Goal: Transaction & Acquisition: Purchase product/service

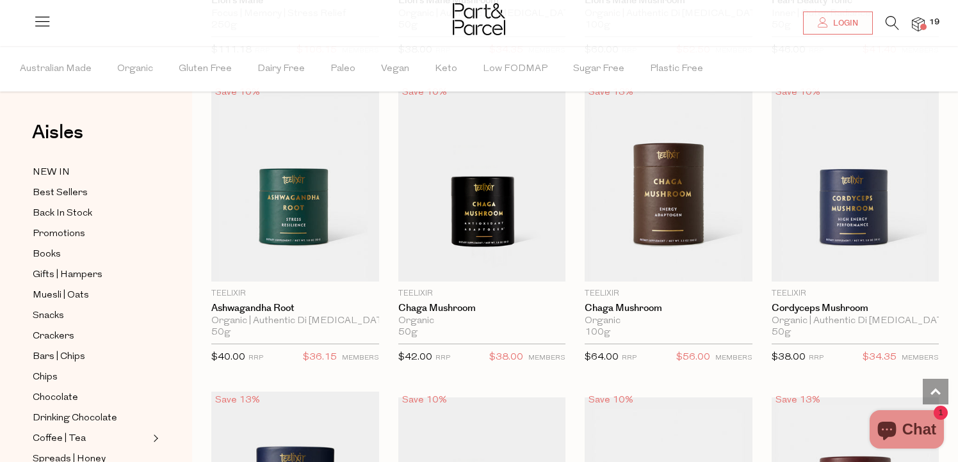
scroll to position [3166, 0]
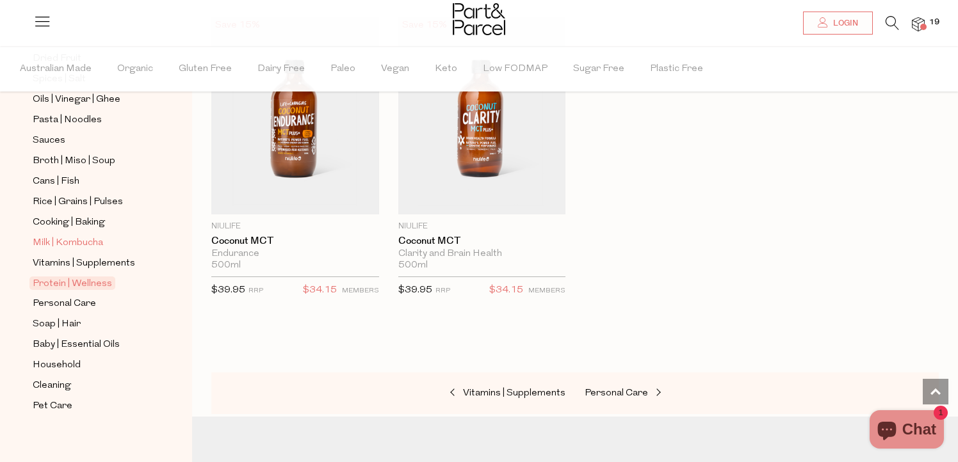
scroll to position [449, 0]
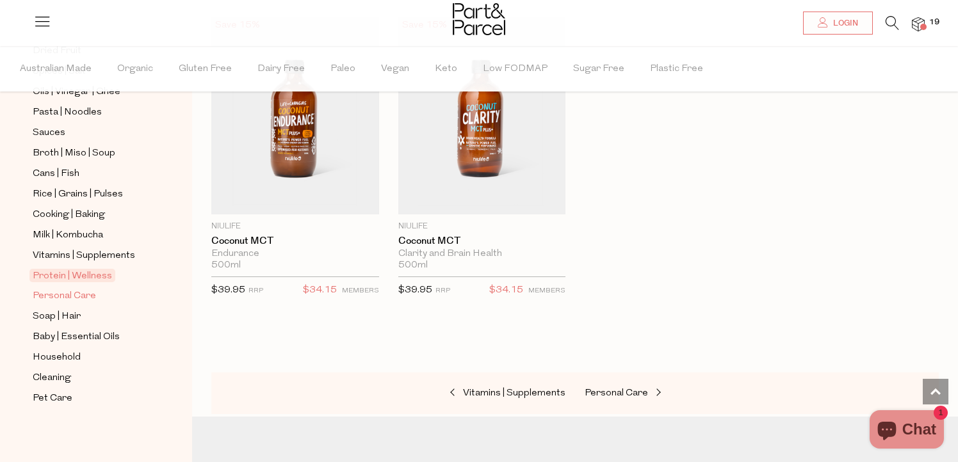
click at [85, 291] on span "Personal Care" at bounding box center [64, 296] width 63 height 15
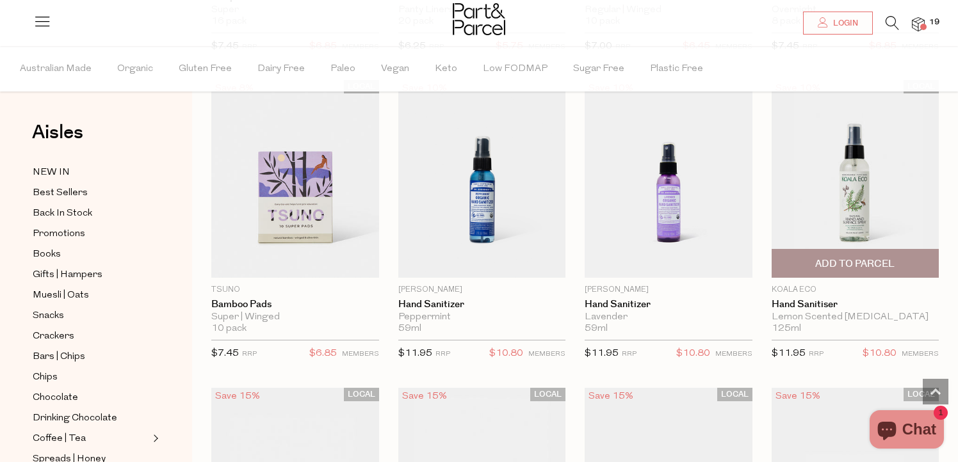
scroll to position [3119, 0]
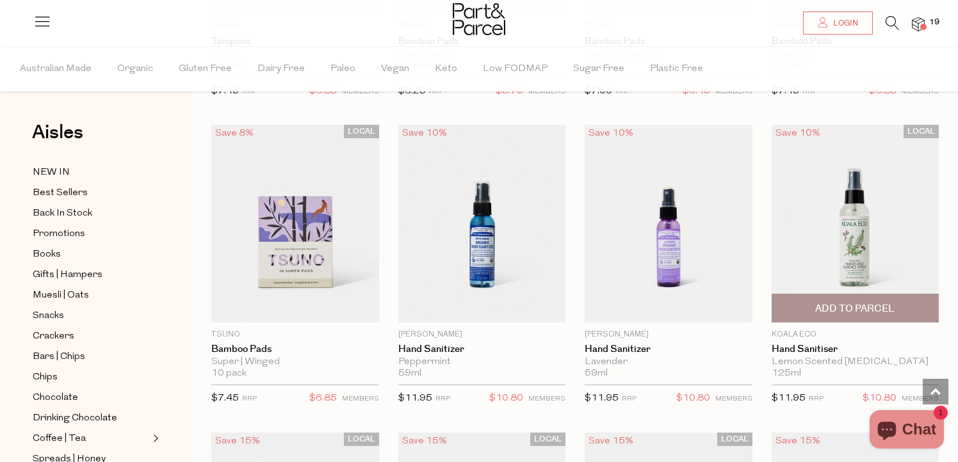
click at [894, 307] on span "Add To Parcel" at bounding box center [854, 308] width 79 height 13
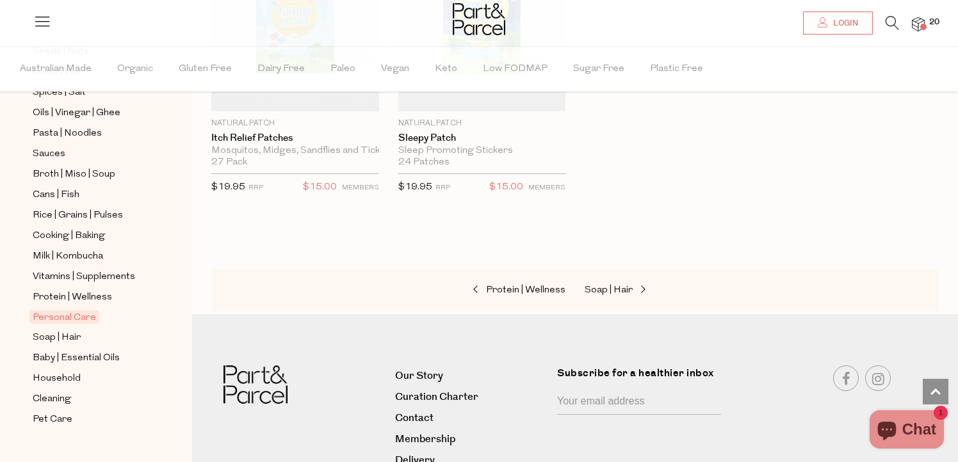
scroll to position [449, 0]
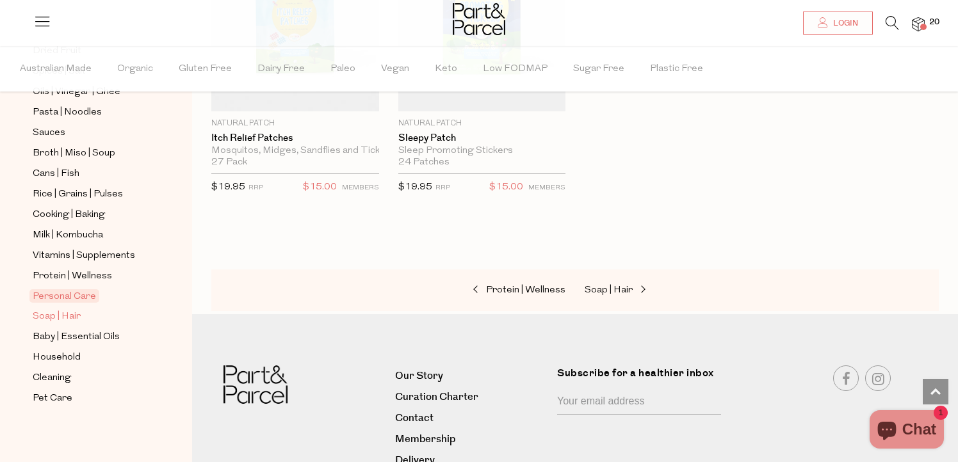
click at [65, 316] on span "Soap | Hair" at bounding box center [57, 316] width 48 height 15
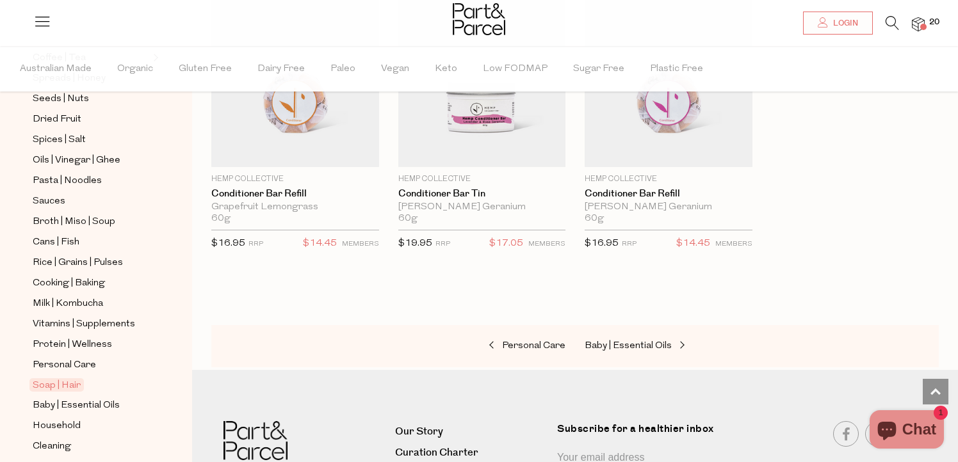
scroll to position [449, 0]
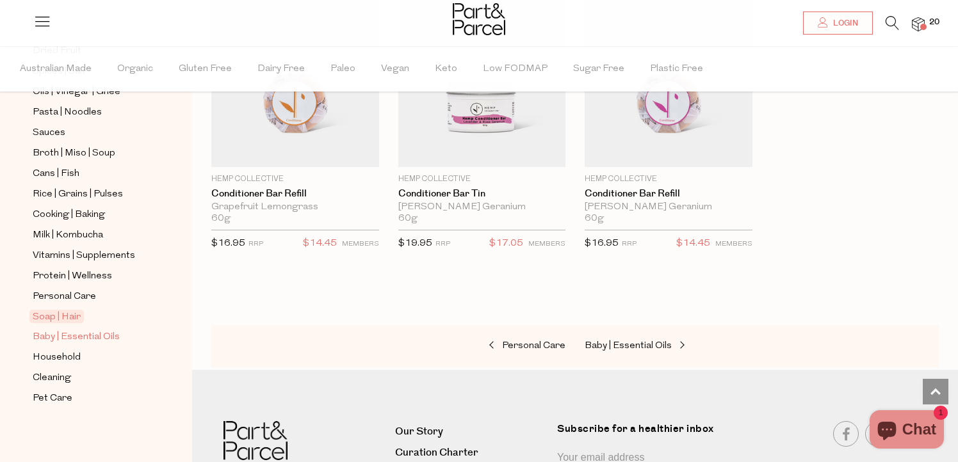
click at [92, 334] on span "Baby | Essential Oils" at bounding box center [76, 337] width 87 height 15
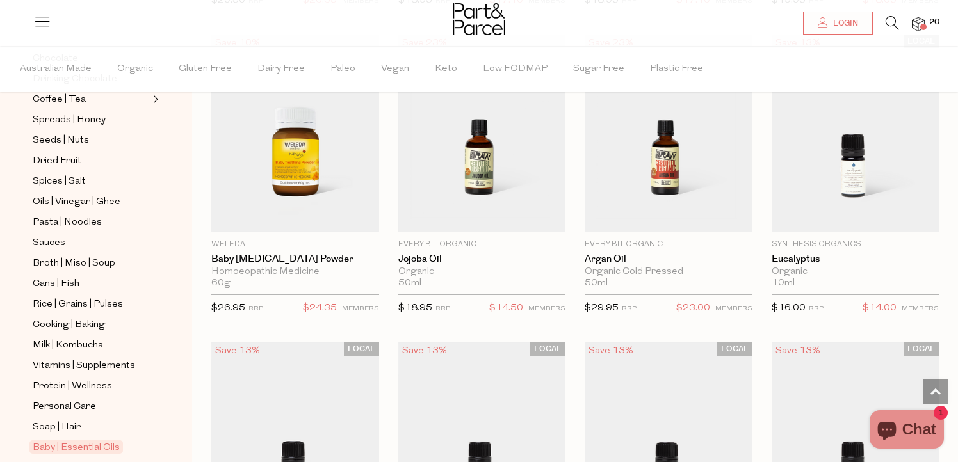
scroll to position [449, 0]
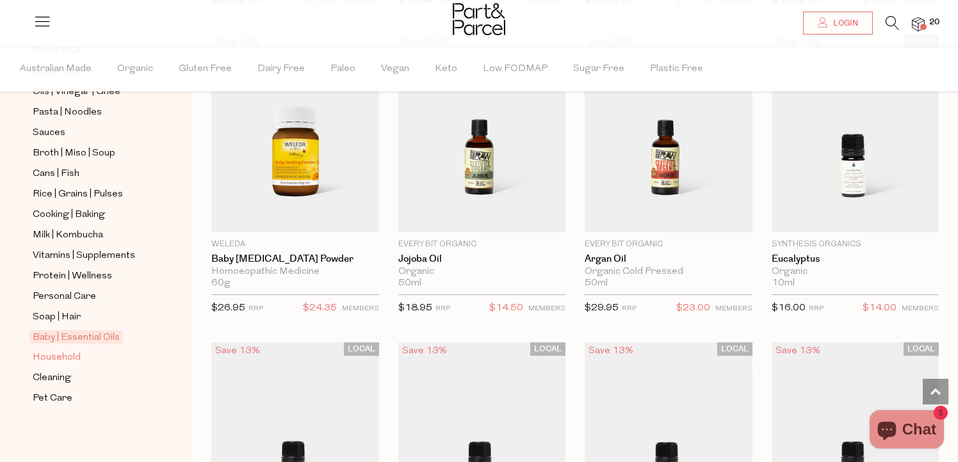
click at [60, 358] on span "Household" at bounding box center [57, 357] width 48 height 15
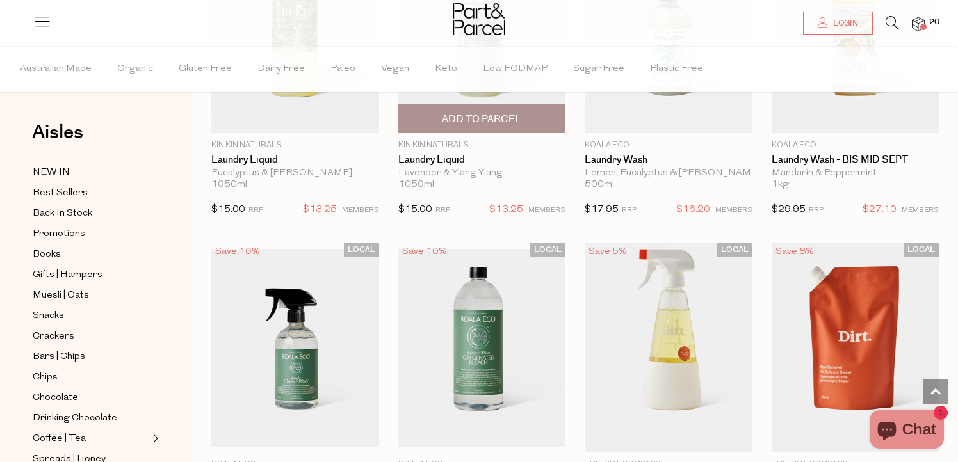
scroll to position [3322, 0]
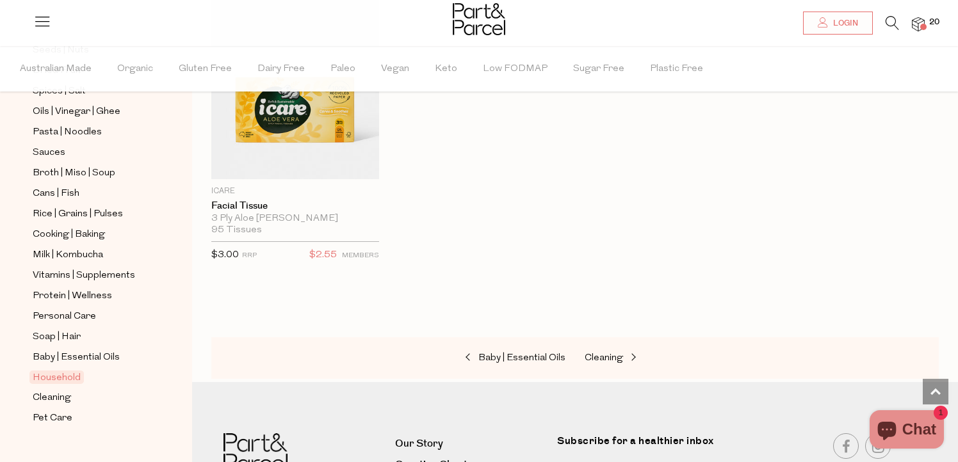
scroll to position [449, 0]
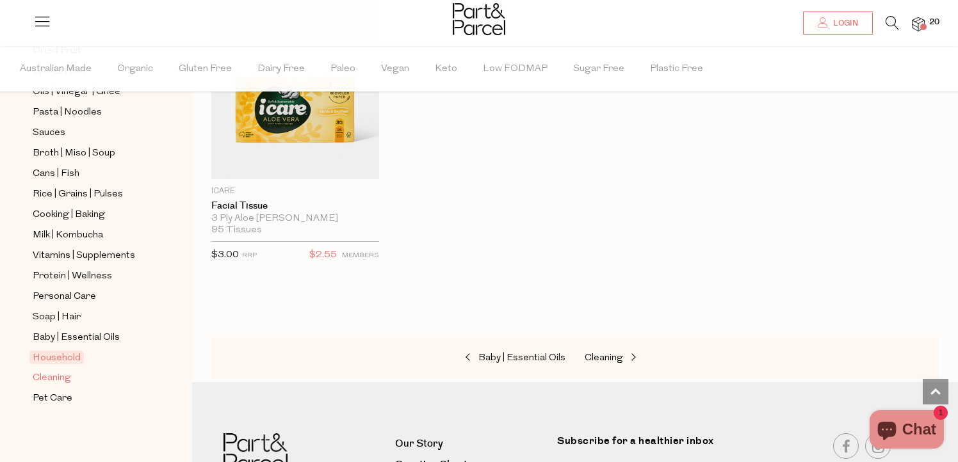
click at [63, 377] on span "Cleaning" at bounding box center [52, 378] width 38 height 15
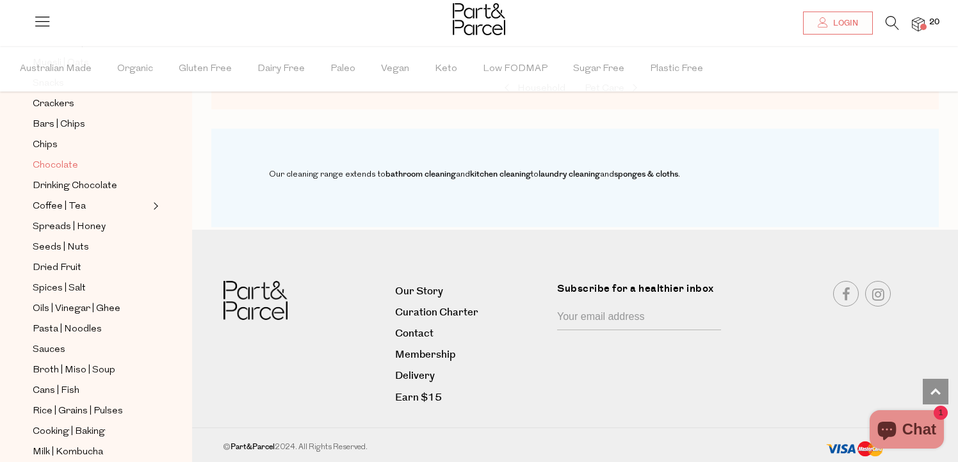
scroll to position [449, 0]
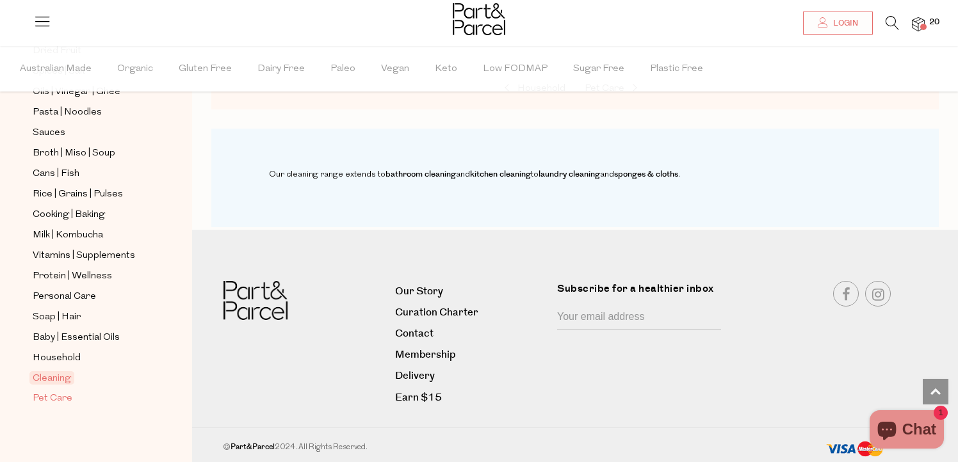
click at [56, 398] on span "Pet Care" at bounding box center [53, 398] width 40 height 15
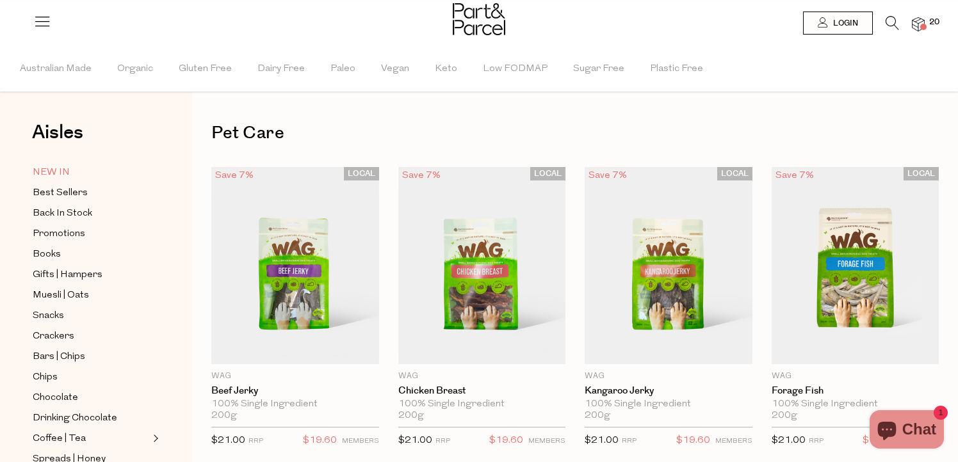
click at [58, 171] on span "NEW IN" at bounding box center [51, 172] width 37 height 15
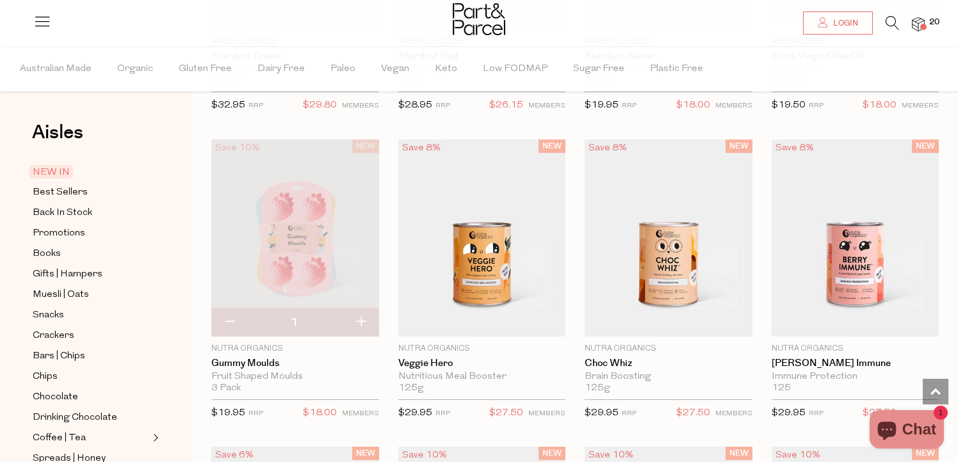
scroll to position [344, 0]
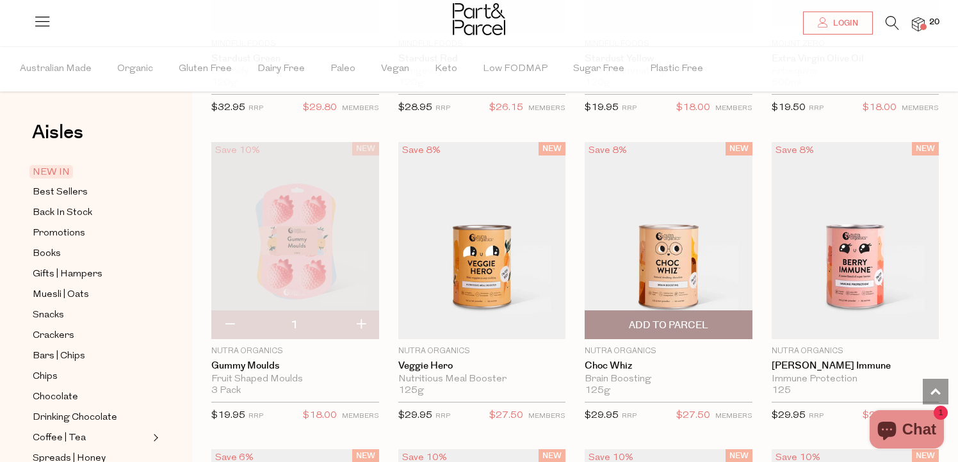
click at [657, 290] on img at bounding box center [669, 241] width 168 height 198
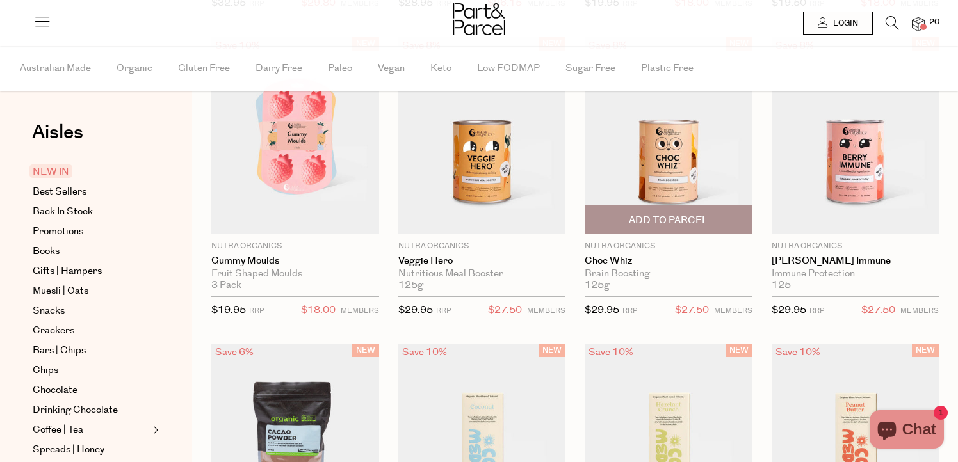
scroll to position [344, 0]
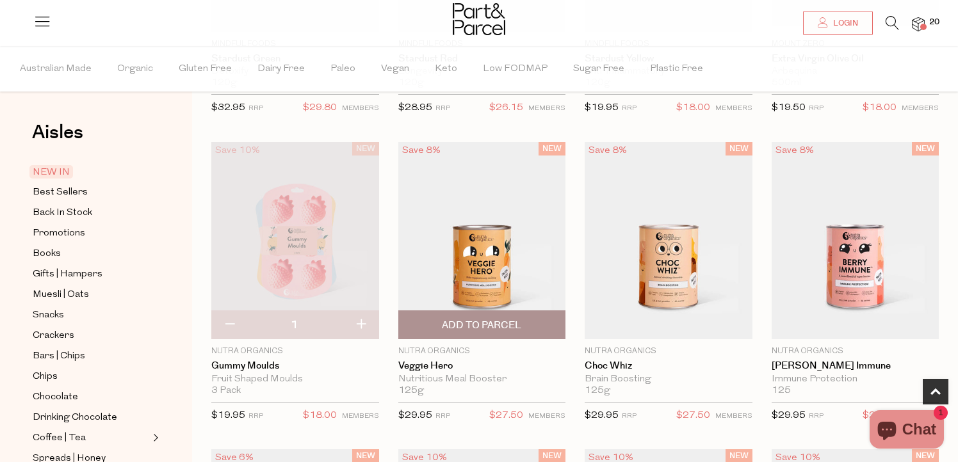
click at [487, 274] on img at bounding box center [482, 241] width 168 height 198
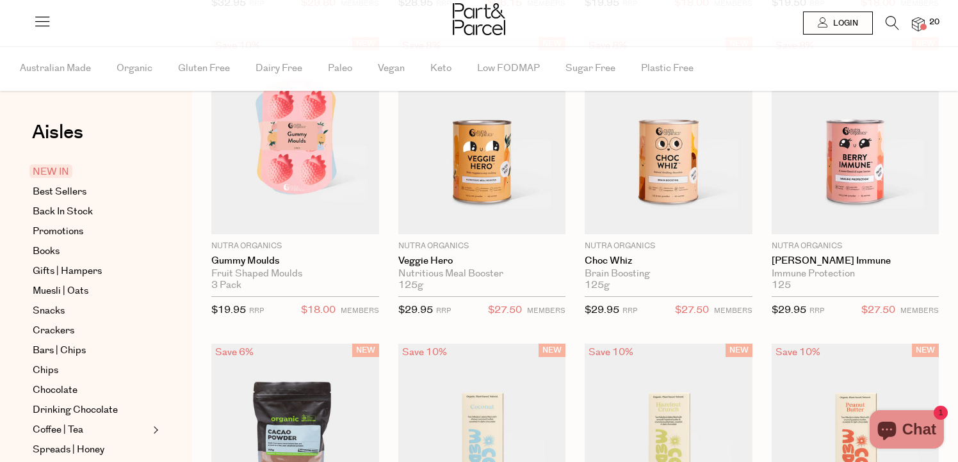
scroll to position [344, 0]
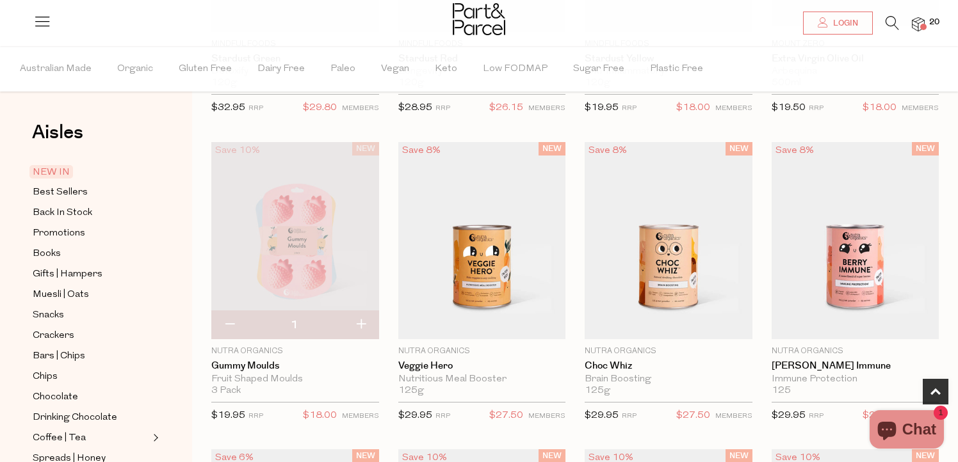
click at [920, 23] on img at bounding box center [918, 24] width 13 height 15
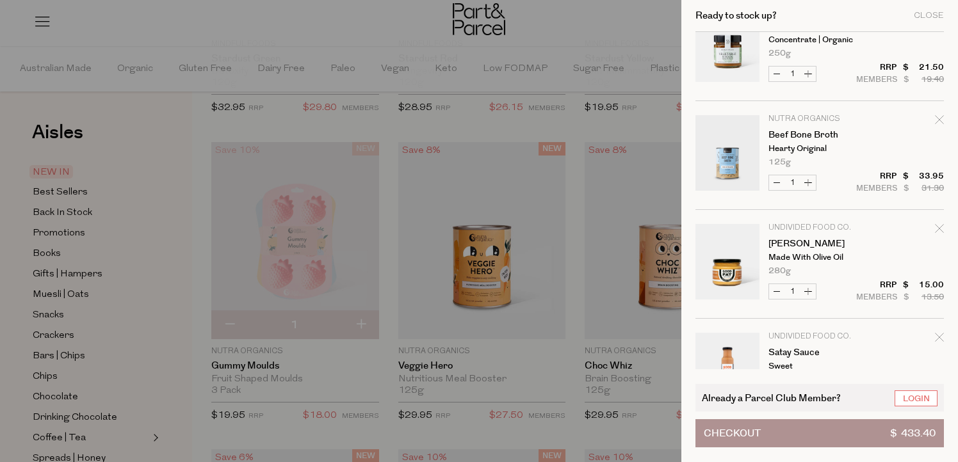
scroll to position [1240, 0]
click at [936, 10] on div "Ready to stock up? Close" at bounding box center [819, 16] width 248 height 32
click at [932, 13] on div "Close" at bounding box center [929, 16] width 30 height 8
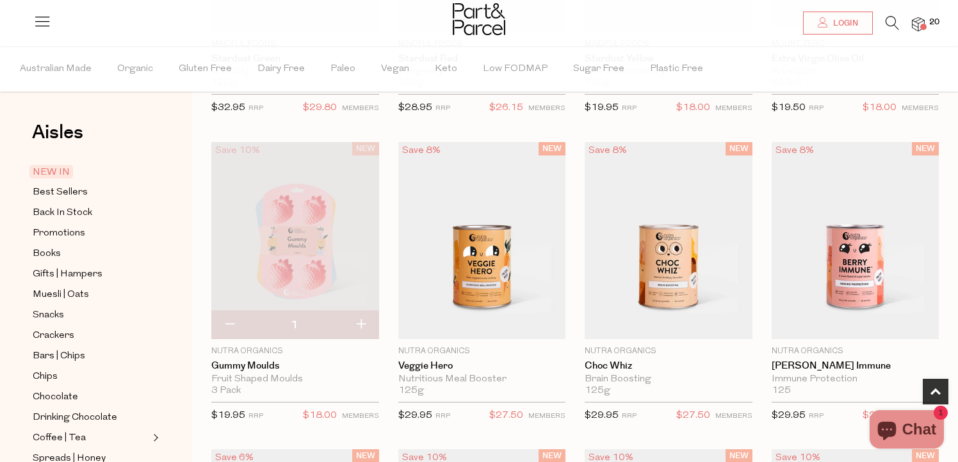
click at [932, 25] on span "20" at bounding box center [934, 23] width 17 height 12
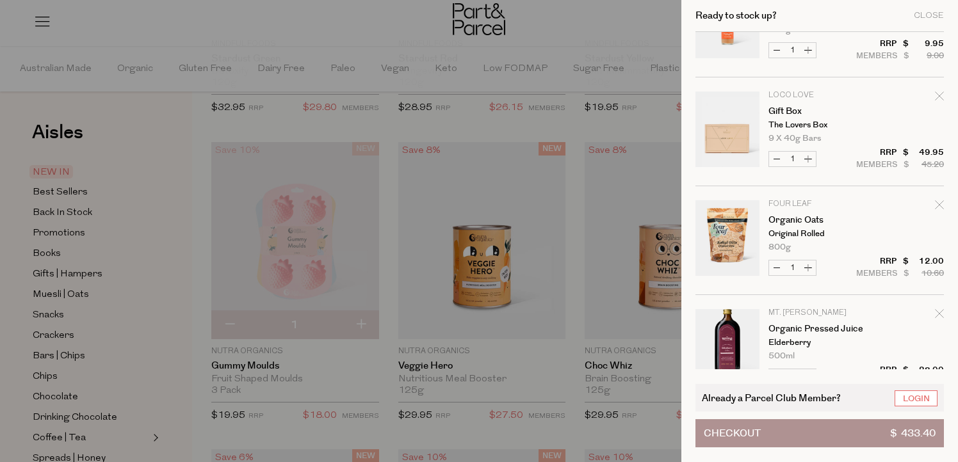
scroll to position [1594, 0]
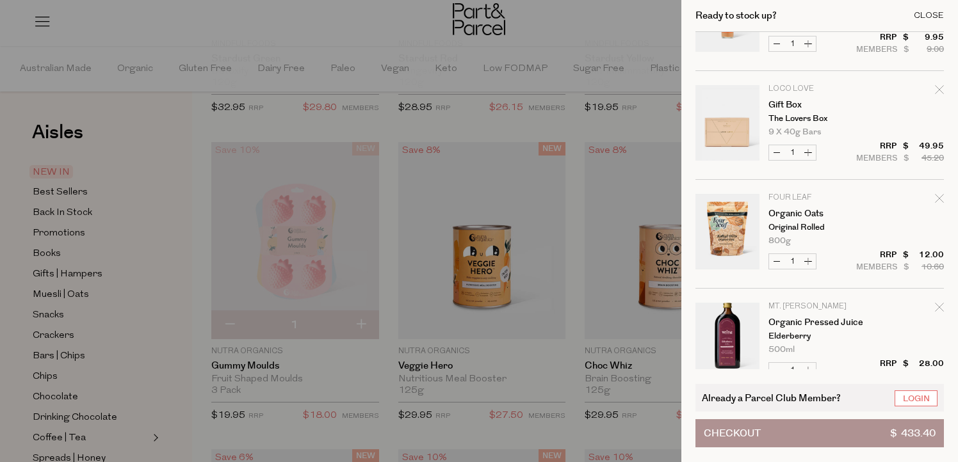
click at [934, 13] on div "Close" at bounding box center [929, 16] width 30 height 8
